Goal: Task Accomplishment & Management: Complete application form

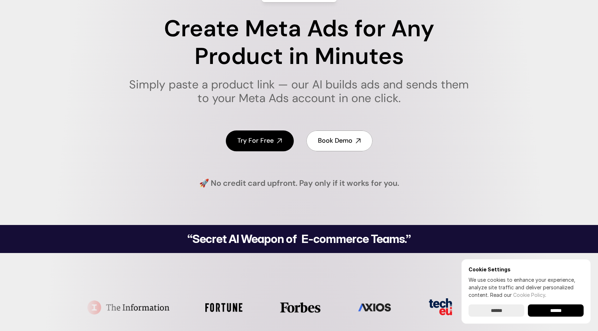
scroll to position [36, 0]
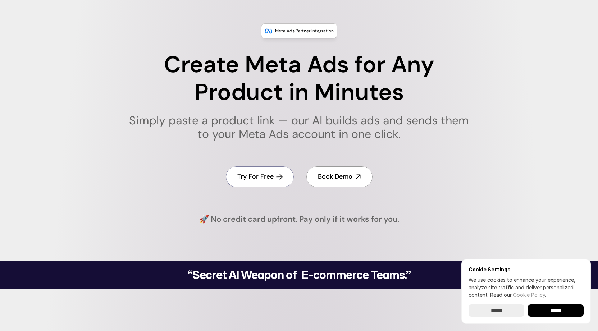
click at [265, 174] on h4 "Try For Free" at bounding box center [255, 176] width 36 height 9
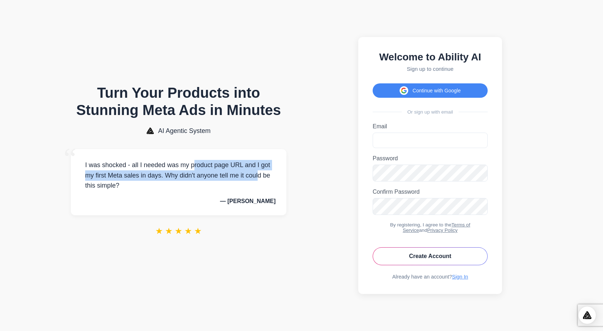
drag, startPoint x: 120, startPoint y: 165, endPoint x: 195, endPoint y: 199, distance: 82.2
click at [194, 188] on p "I was shocked - all I needed was my product page URL and I got my first Meta sa…" at bounding box center [179, 175] width 194 height 31
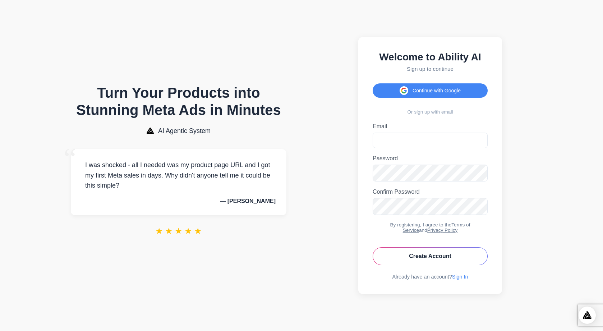
click at [195, 199] on p "— [PERSON_NAME]" at bounding box center [179, 201] width 194 height 6
